Goal: Information Seeking & Learning: Learn about a topic

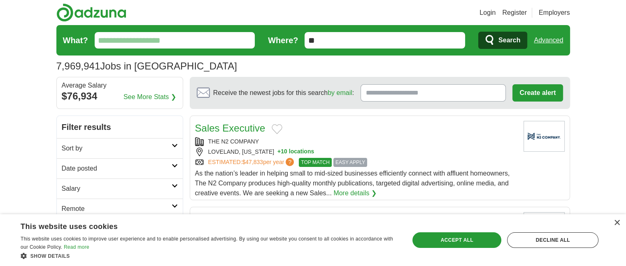
drag, startPoint x: 629, startPoint y: 40, endPoint x: 613, endPoint y: 30, distance: 18.6
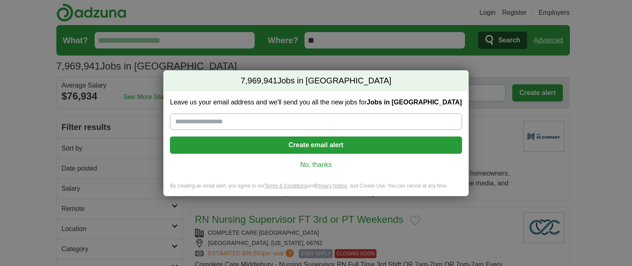
click at [318, 156] on div "Leave us your email address and we'll send you all the new jobs for Jobs in US …" at bounding box center [315, 136] width 305 height 91
click at [316, 163] on link "No, thanks" at bounding box center [316, 165] width 279 height 9
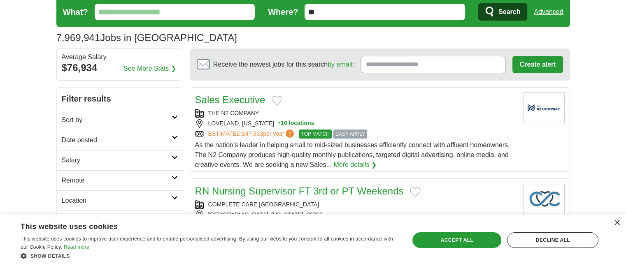
scroll to position [13, 0]
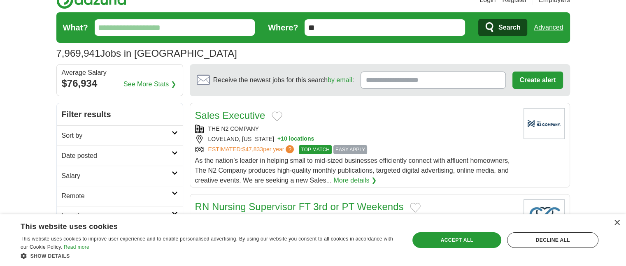
click at [135, 28] on input "What?" at bounding box center [175, 27] width 161 height 16
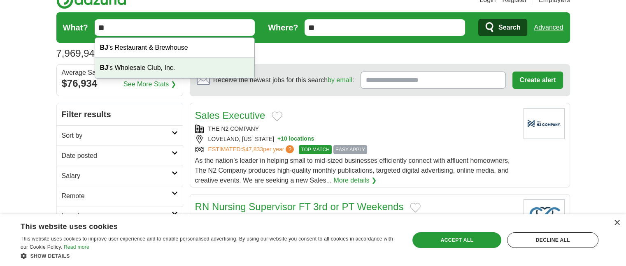
click at [117, 68] on div "BJ 's Wholesale Club, Inc." at bounding box center [175, 68] width 160 height 20
type input "**********"
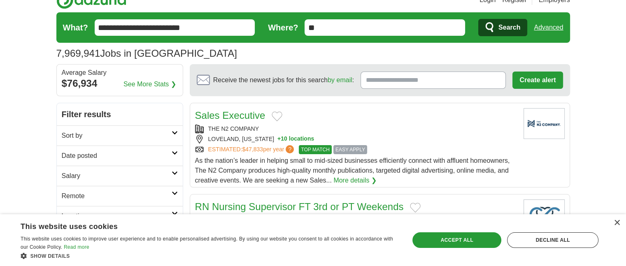
click at [493, 29] on icon "submit" at bounding box center [490, 28] width 10 height 12
